Goal: Information Seeking & Learning: Learn about a topic

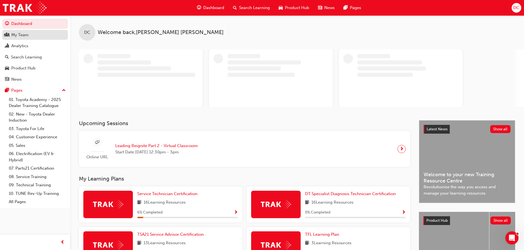
click at [48, 33] on div "My Team" at bounding box center [35, 35] width 60 height 7
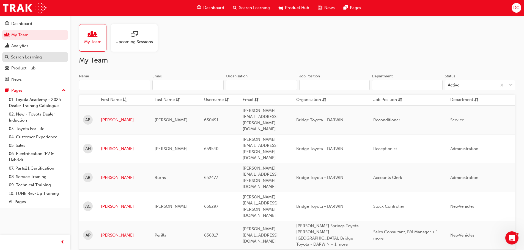
click at [49, 54] on div "Search Learning" at bounding box center [35, 57] width 60 height 7
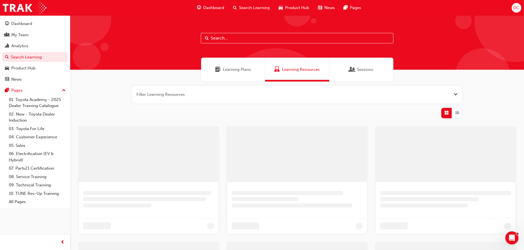
click at [272, 37] on input "text" at bounding box center [297, 38] width 192 height 10
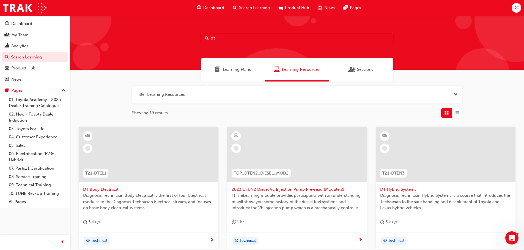
type input "dt"
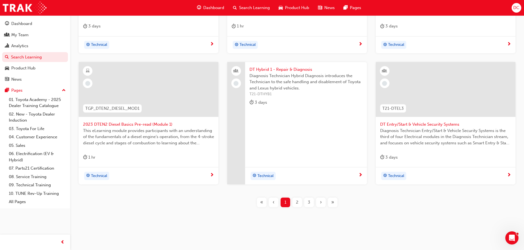
scroll to position [198, 0]
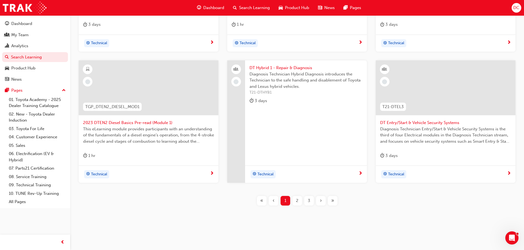
click at [294, 69] on span "DT Hybrid 1 - Repair & Diagnosis" at bounding box center [305, 68] width 113 height 6
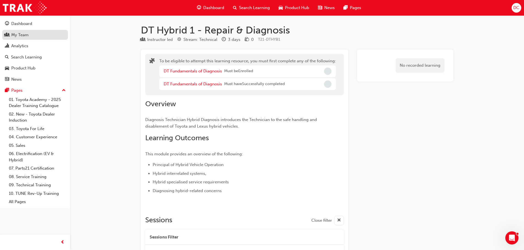
click at [35, 37] on div "My Team" at bounding box center [35, 35] width 60 height 7
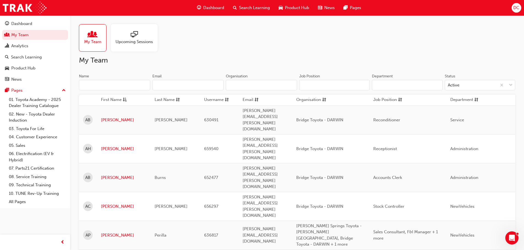
click at [153, 40] on div "Upcoming Sessions" at bounding box center [134, 37] width 47 height 27
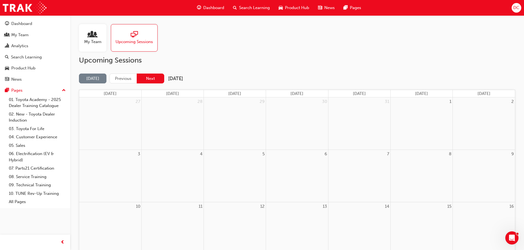
click at [154, 76] on button "Next" at bounding box center [150, 79] width 27 height 10
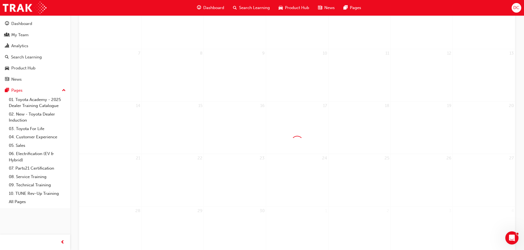
scroll to position [110, 0]
